Goal: Find specific page/section: Find specific page/section

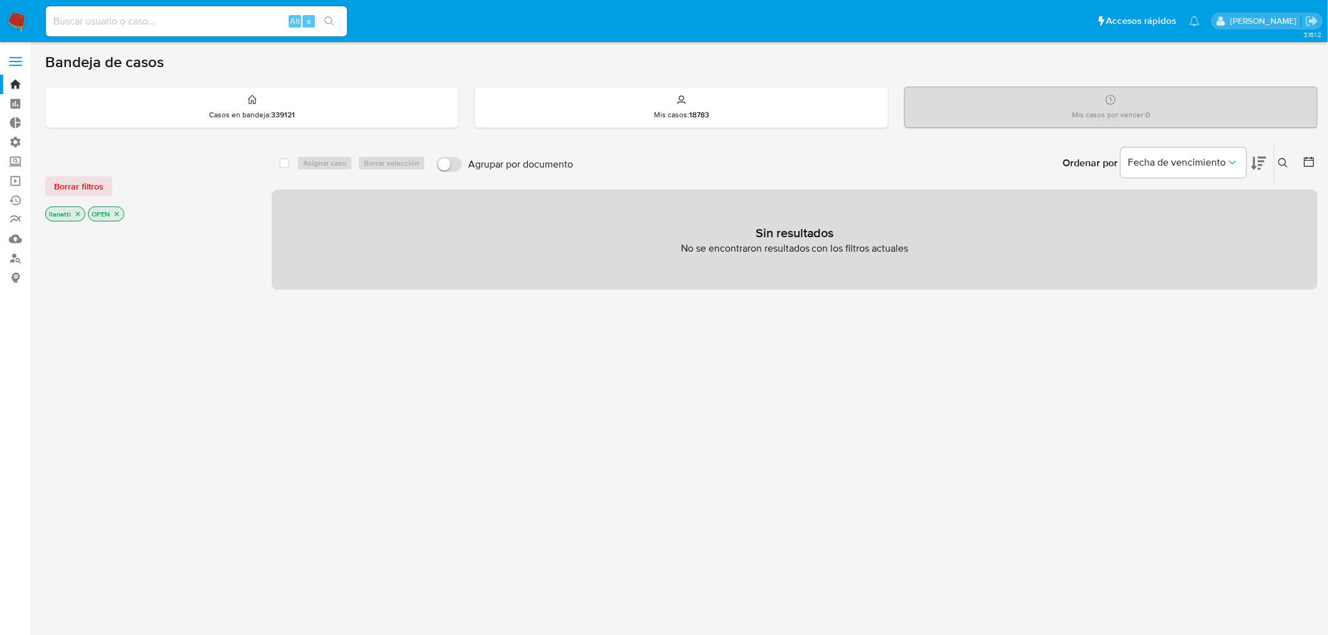
click at [23, 16] on img at bounding box center [16, 21] width 21 height 21
click at [67, 184] on span "Borrar filtros" at bounding box center [79, 187] width 50 height 18
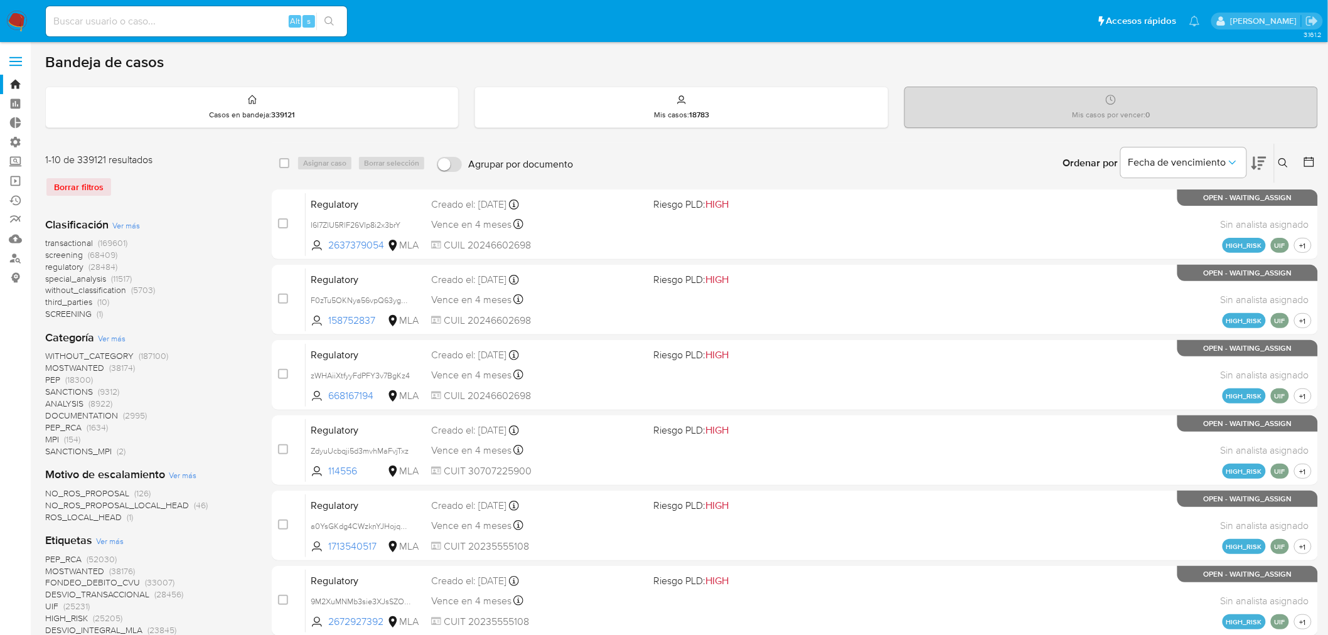
click at [1306, 160] on icon at bounding box center [1309, 162] width 13 height 13
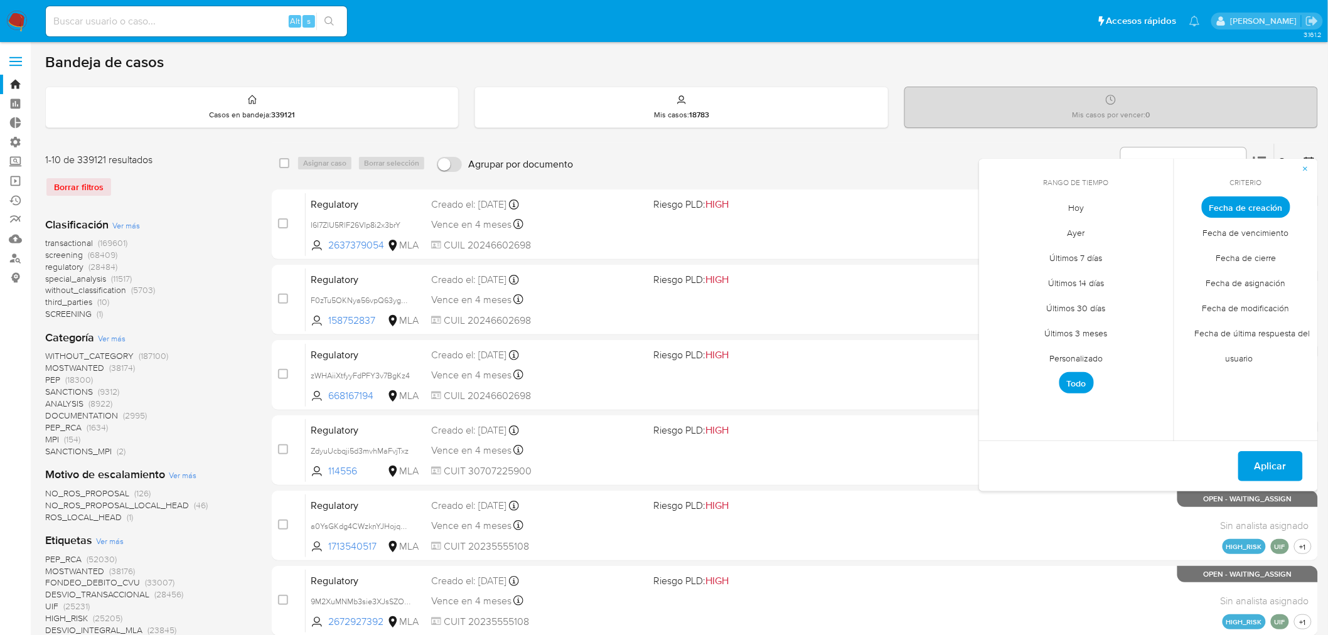
click at [1231, 356] on span "Fecha de última respuesta del usuario" at bounding box center [1246, 346] width 129 height 51
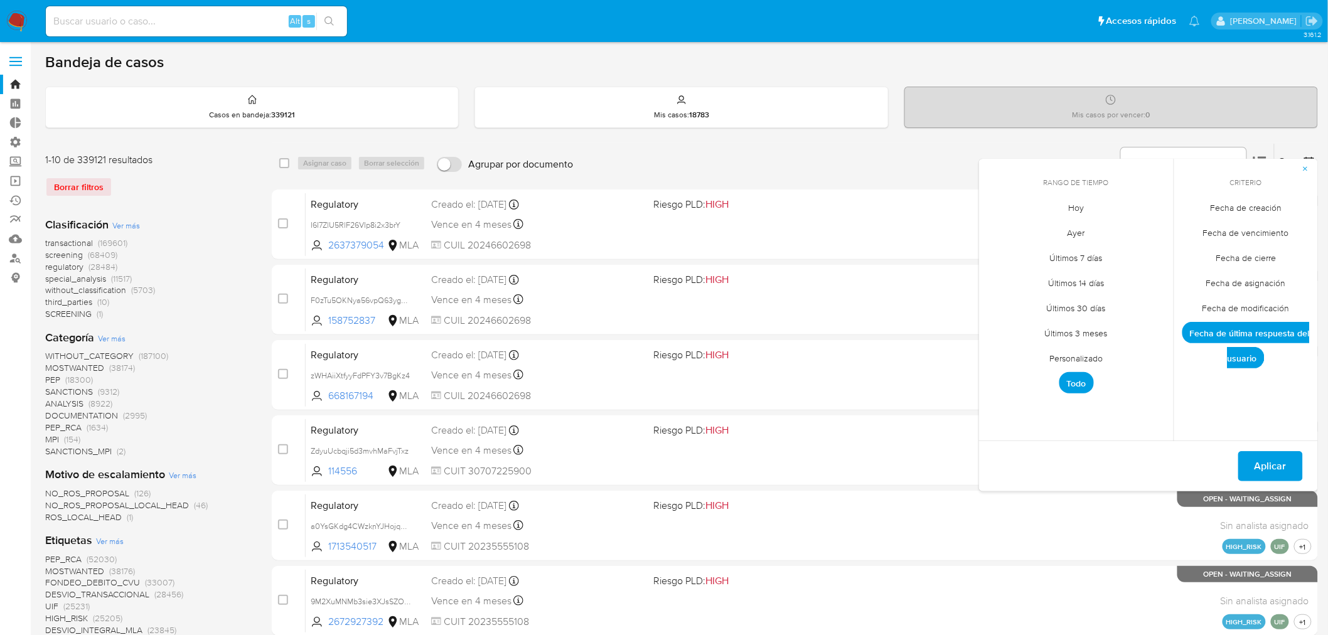
click at [1089, 359] on span "Personalizado" at bounding box center [1077, 359] width 80 height 26
click at [1249, 260] on span "Fecha de cierre" at bounding box center [1246, 258] width 87 height 26
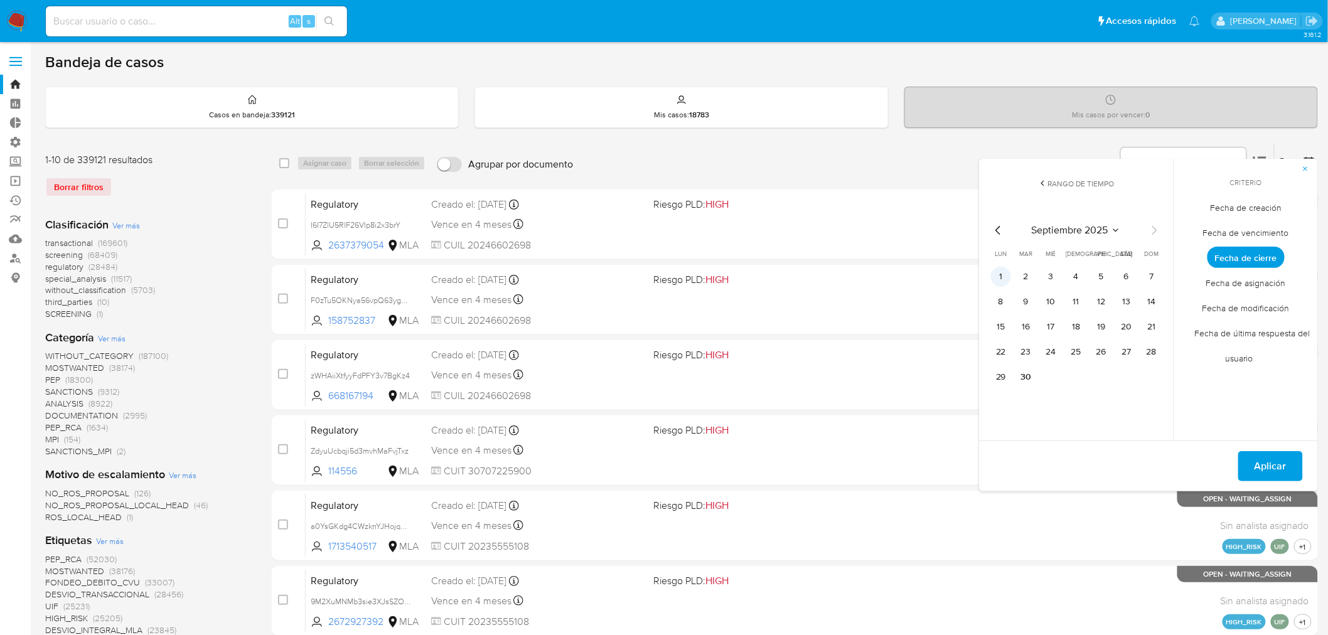
click at [1000, 268] on button "1" at bounding box center [1001, 277] width 20 height 20
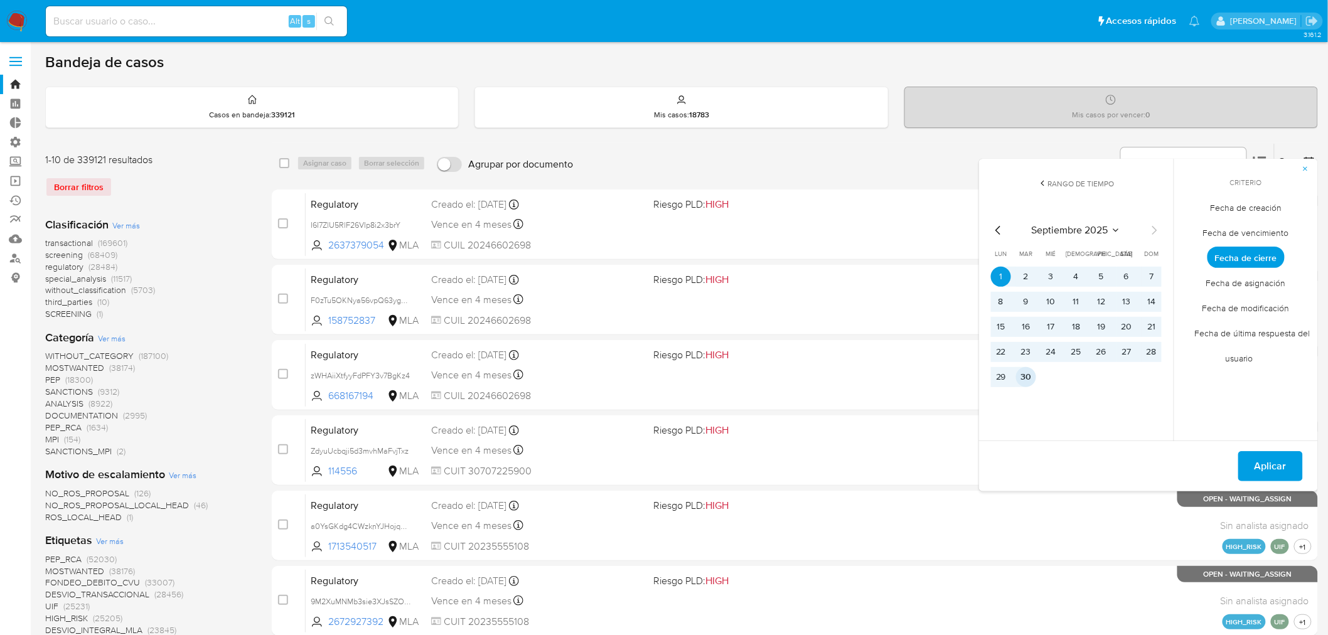
click at [1024, 373] on button "30" at bounding box center [1026, 377] width 20 height 20
click at [1264, 462] on span "Aplicar" at bounding box center [1270, 466] width 32 height 28
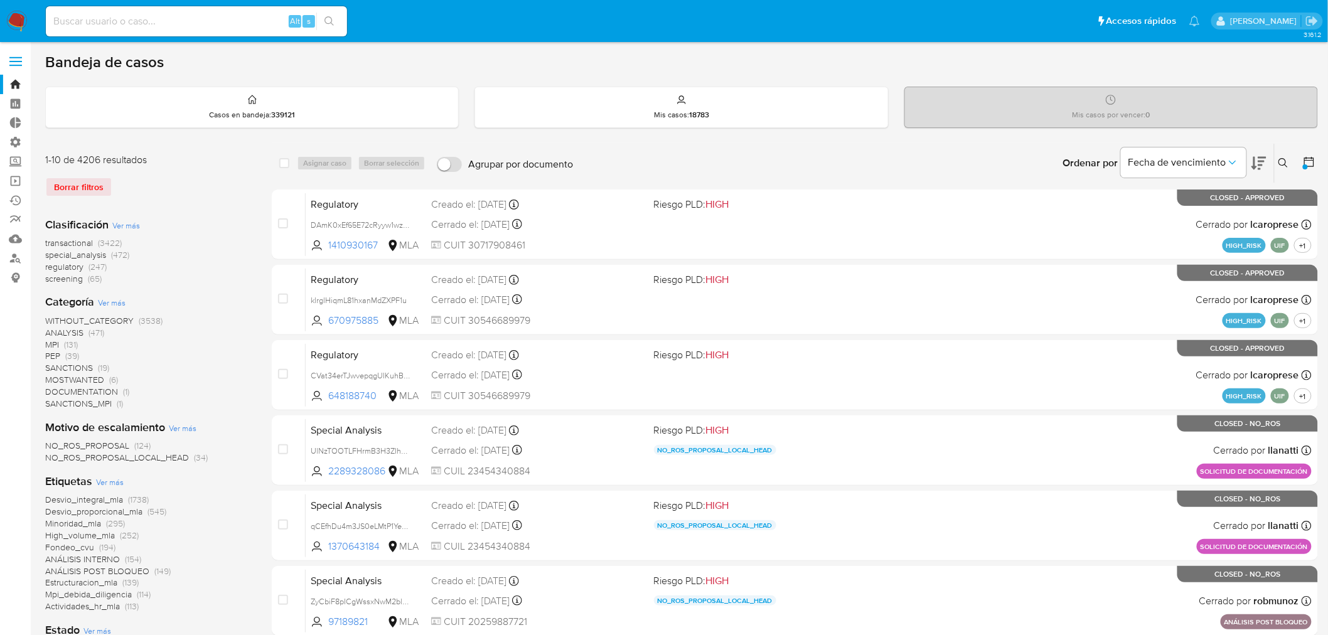
click at [118, 223] on span "Ver más" at bounding box center [126, 225] width 28 height 11
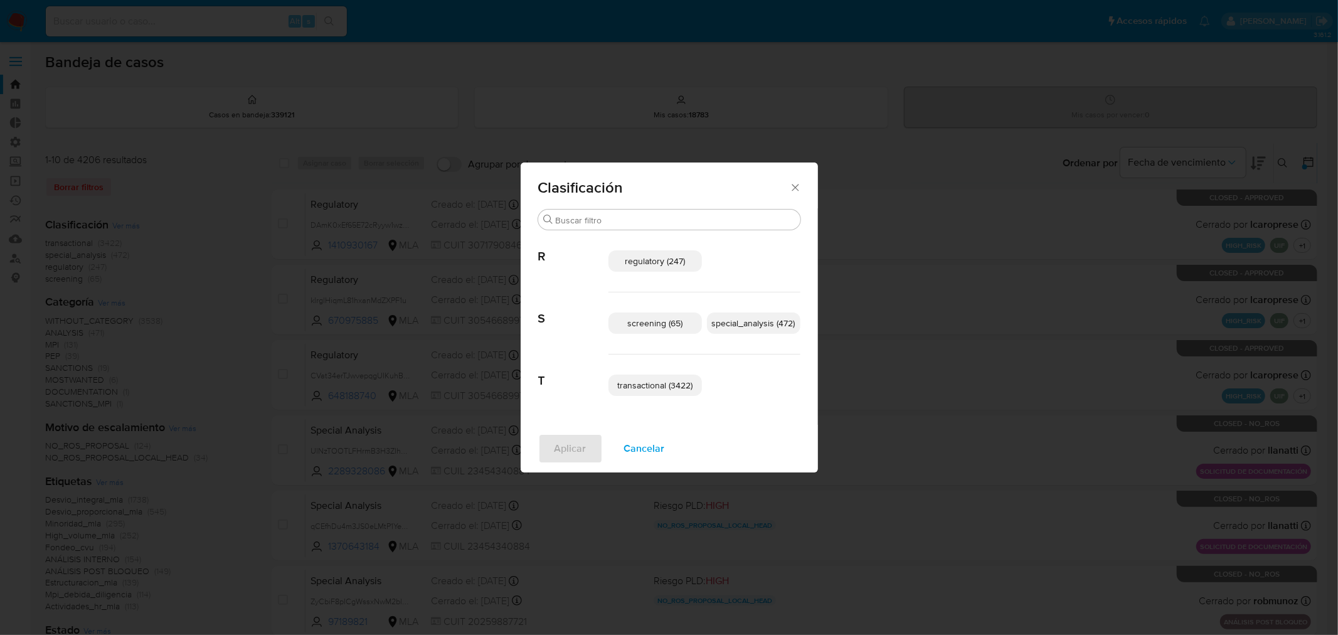
click at [640, 389] on span "transactional (3422)" at bounding box center [654, 385] width 75 height 13
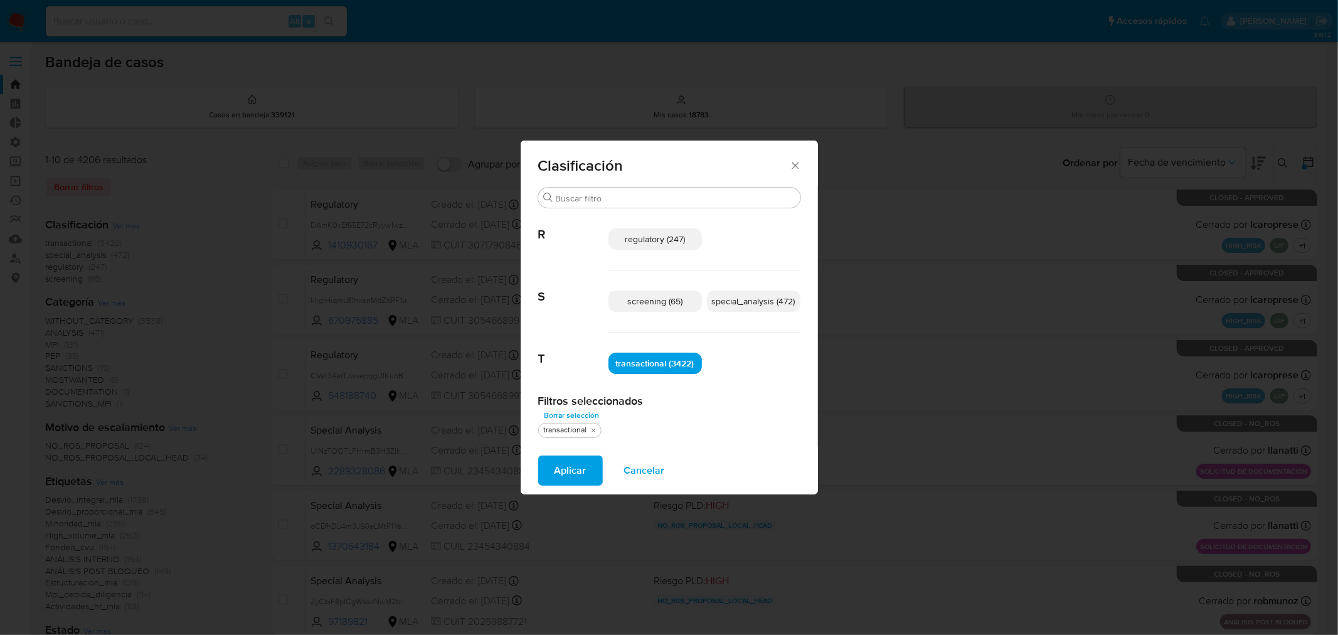
click at [744, 307] on p "special_analysis (472)" at bounding box center [753, 301] width 93 height 21
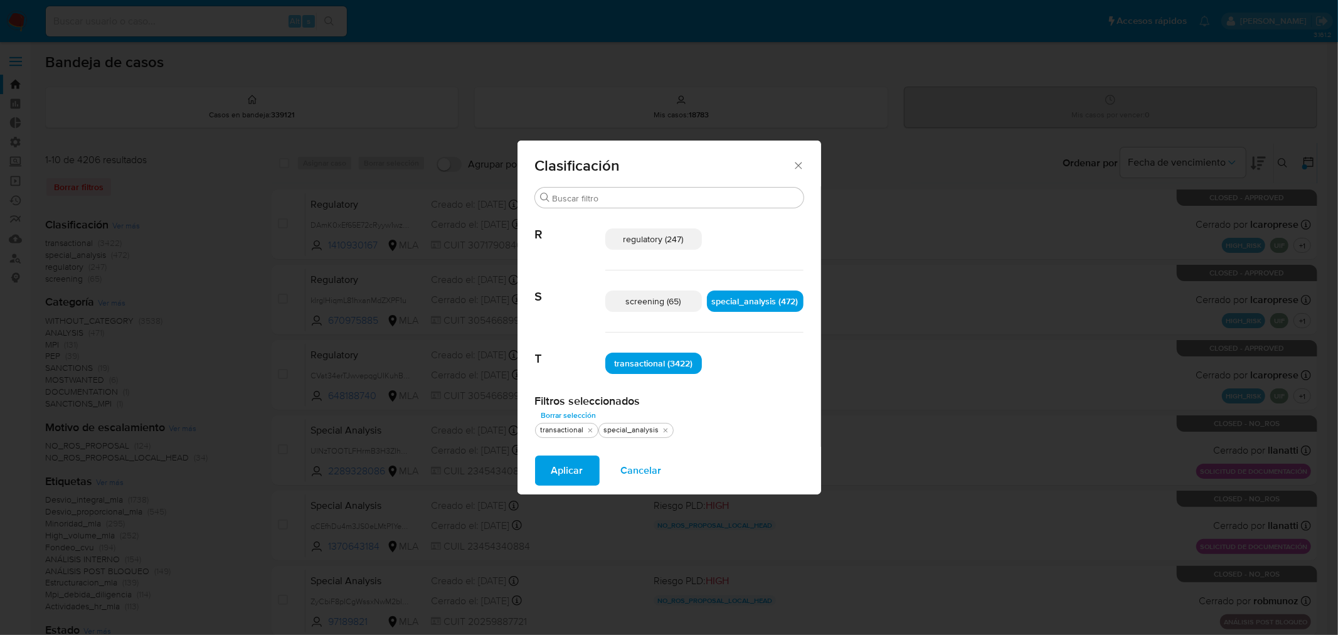
click at [566, 464] on span "Aplicar" at bounding box center [568, 471] width 32 height 28
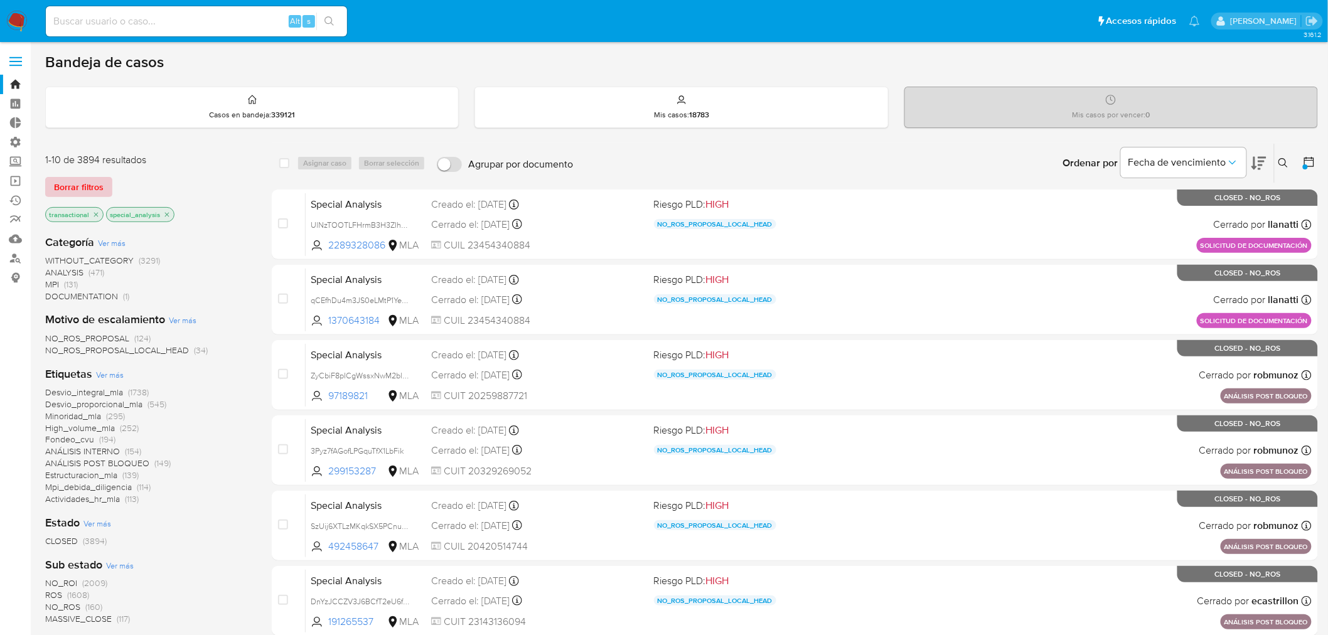
click at [65, 184] on span "Borrar filtros" at bounding box center [79, 187] width 50 height 18
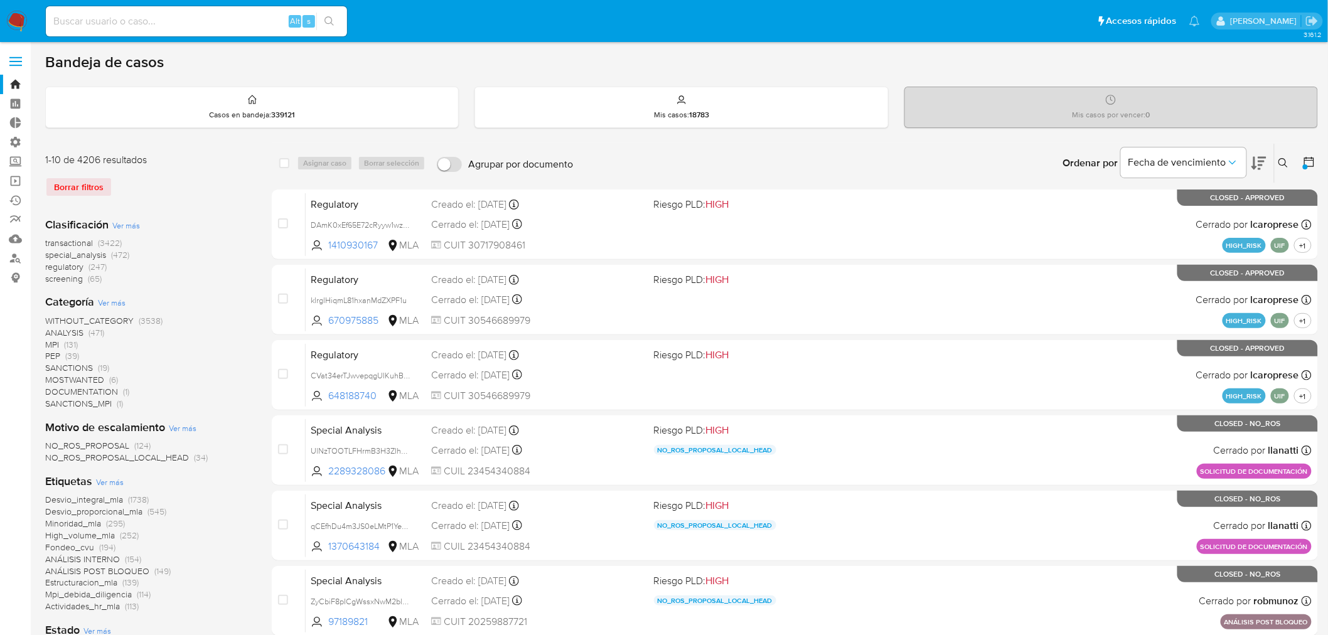
click at [114, 29] on div "Alt s" at bounding box center [196, 21] width 301 height 30
click at [122, 23] on input at bounding box center [196, 21] width 301 height 16
paste input "1737512501"
type input "1737512501"
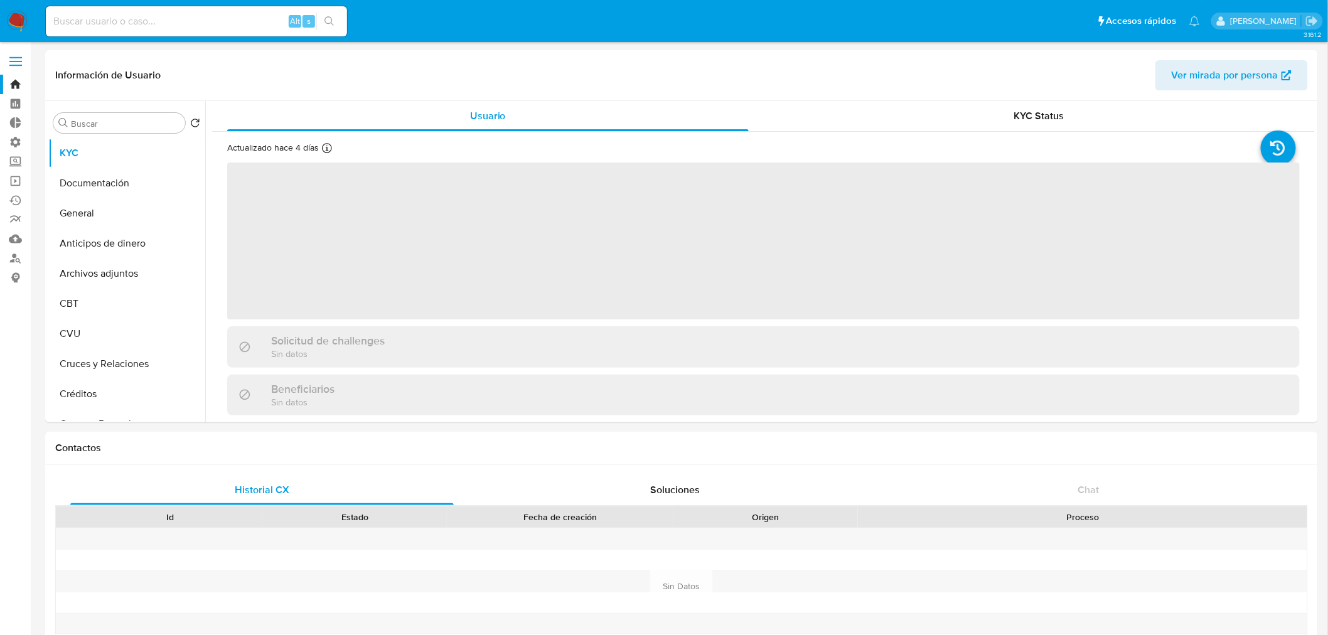
select select "10"
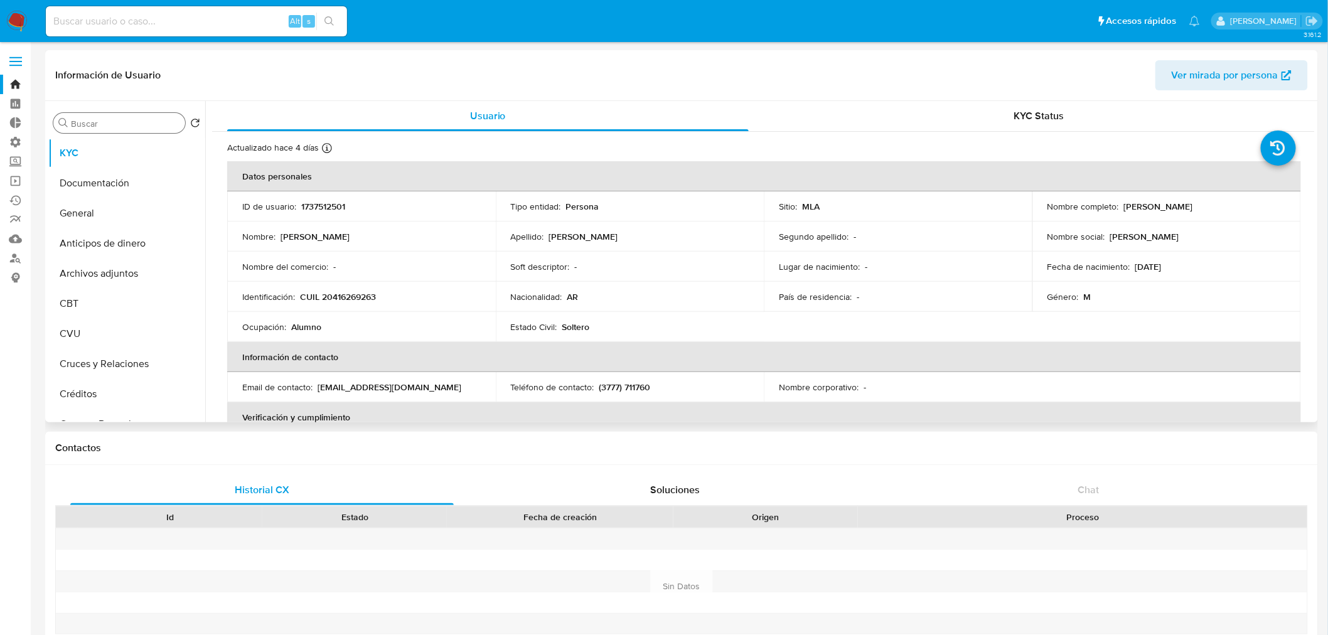
click at [99, 126] on input "Buscar" at bounding box center [125, 123] width 109 height 11
type input "cas"
click at [100, 187] on button "Historial Casos" at bounding box center [121, 183] width 147 height 30
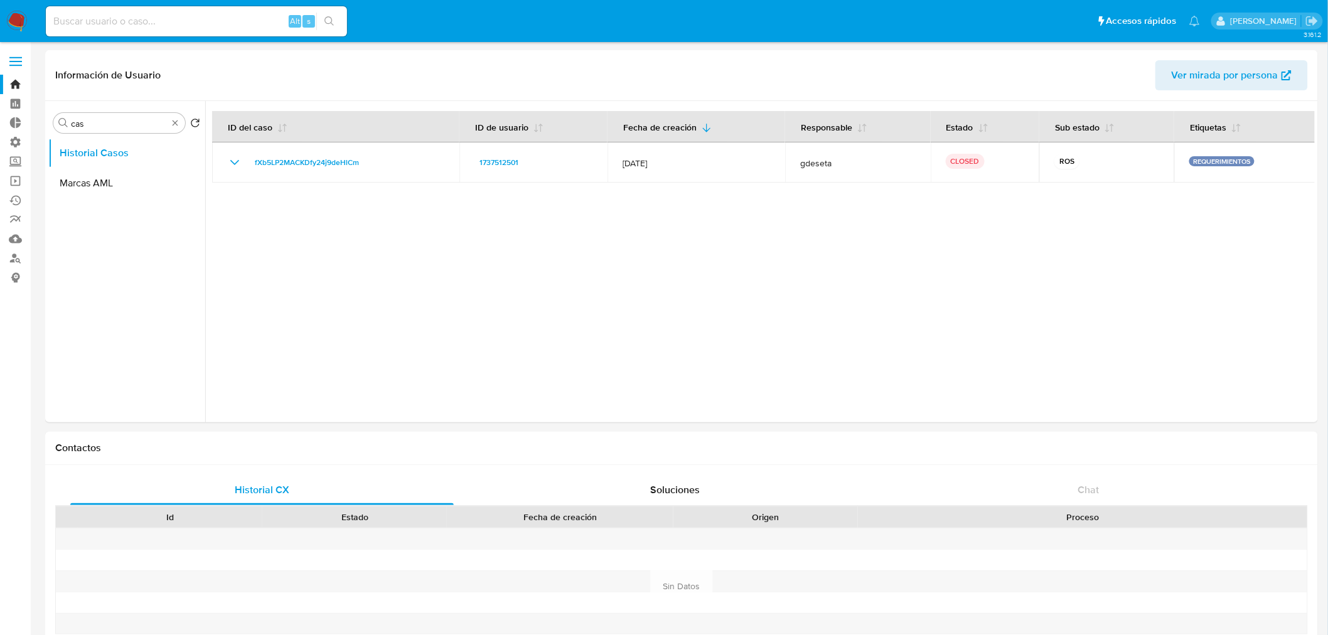
click at [149, 23] on input at bounding box center [196, 21] width 301 height 16
paste input "QH8Sq3uESWrqpn6r9Ieixgn3"
type input "QH8Sq3uESWrqpn6r9Ieixgn3"
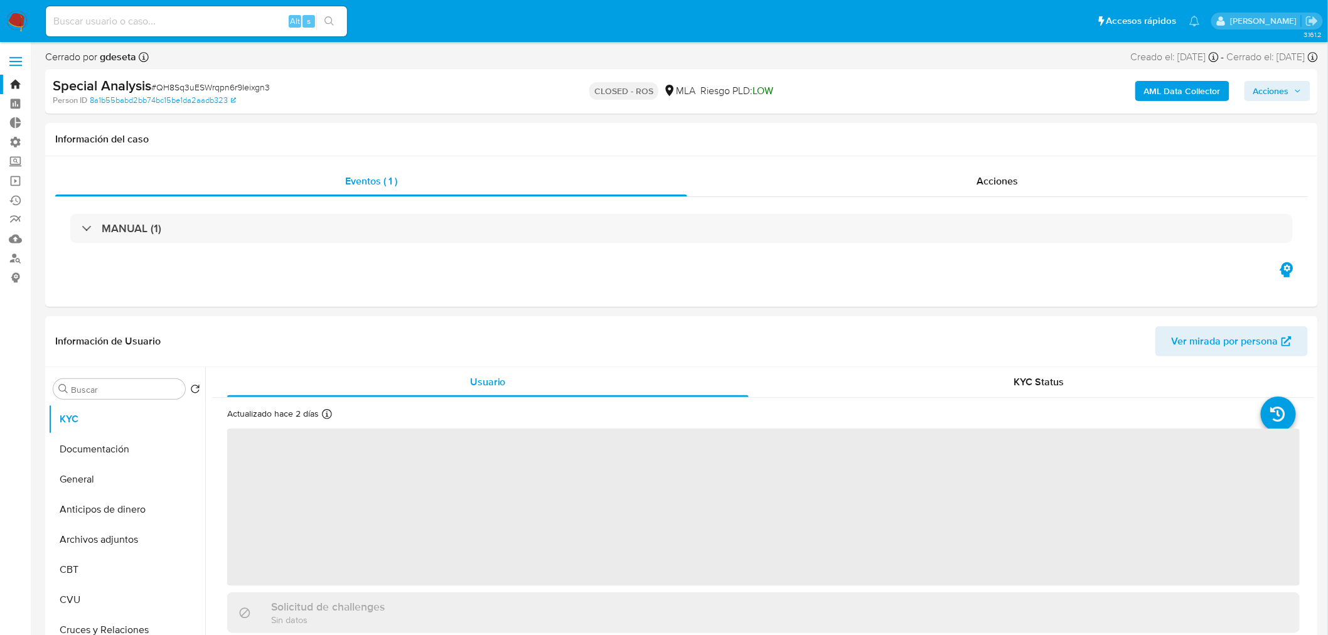
select select "10"
